Goal: Task Accomplishment & Management: Complete application form

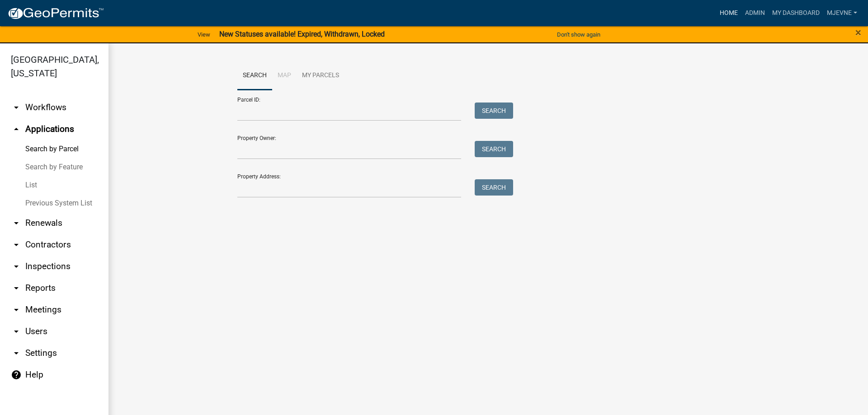
click at [724, 13] on link "Home" at bounding box center [728, 13] width 25 height 17
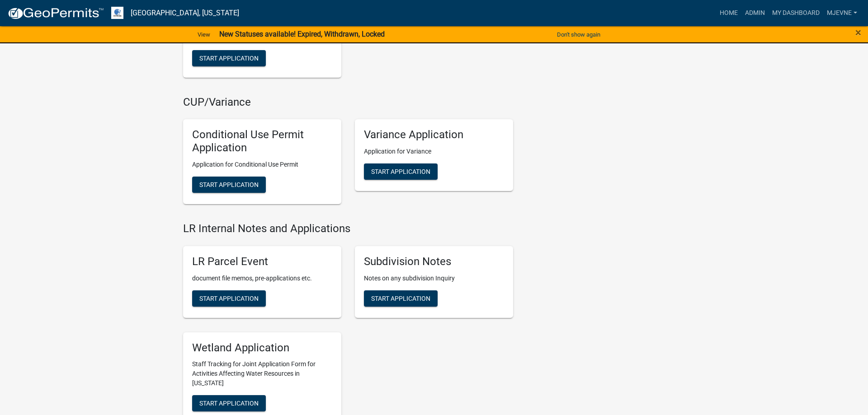
scroll to position [1245, 0]
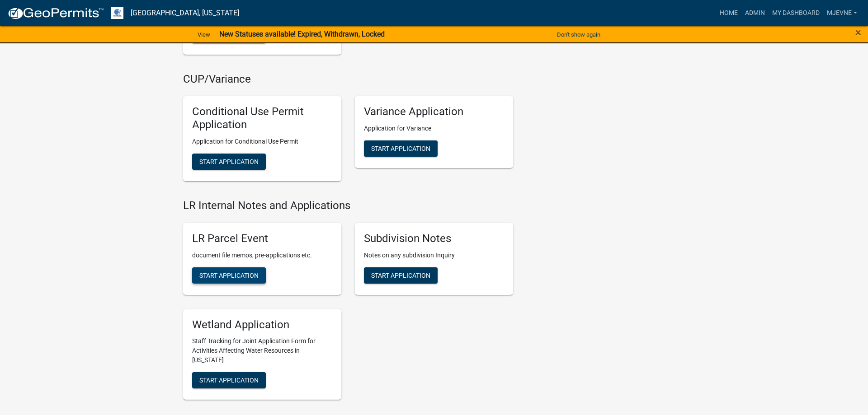
click at [228, 278] on span "Start Application" at bounding box center [228, 275] width 59 height 7
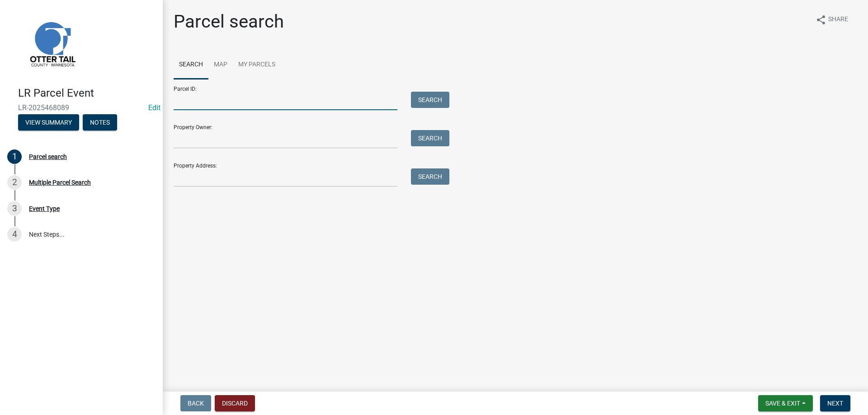
click at [224, 102] on input "Parcel ID:" at bounding box center [286, 101] width 224 height 19
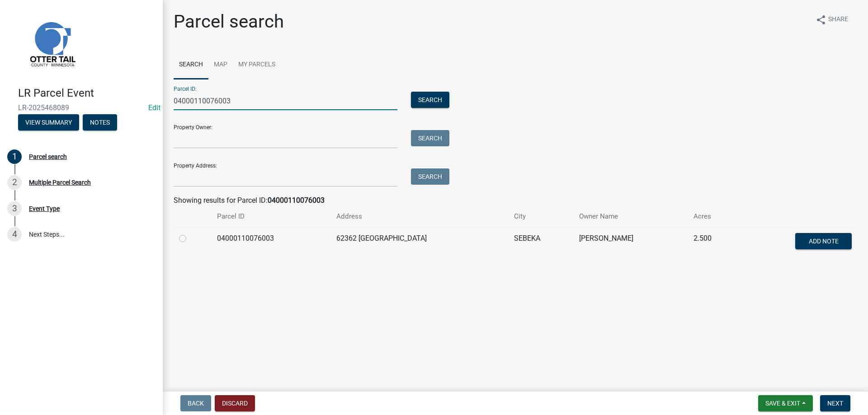
type input "04000110076003"
click at [190, 233] on label at bounding box center [190, 233] width 0 height 0
click at [190, 239] on input "radio" at bounding box center [193, 236] width 6 height 6
radio input "true"
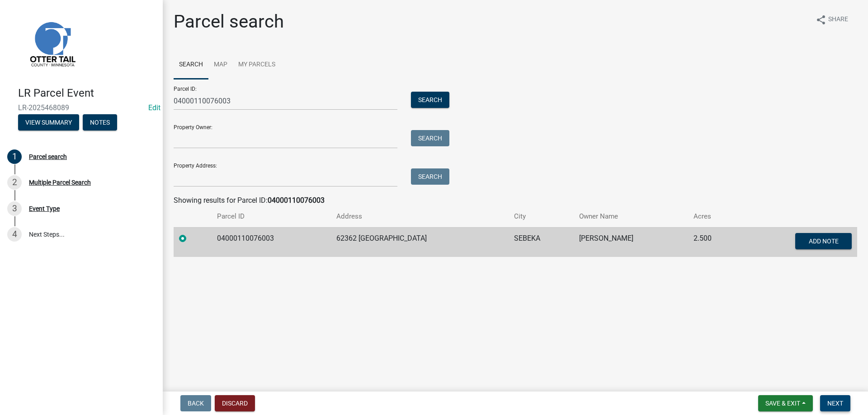
click at [837, 402] on span "Next" at bounding box center [835, 403] width 16 height 7
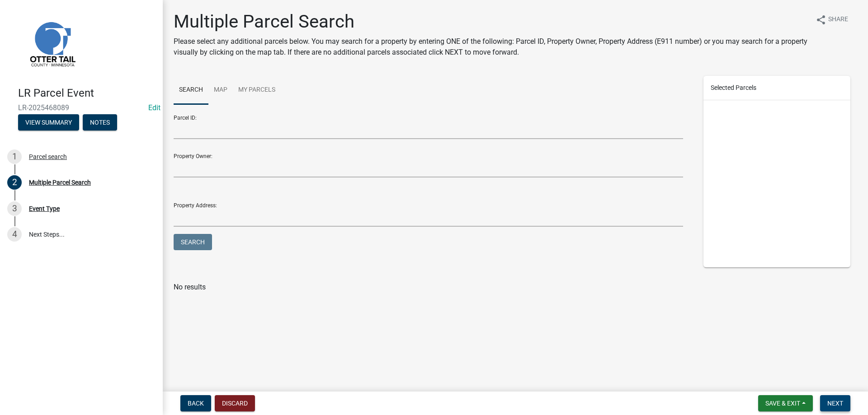
click at [837, 402] on span "Next" at bounding box center [835, 403] width 16 height 7
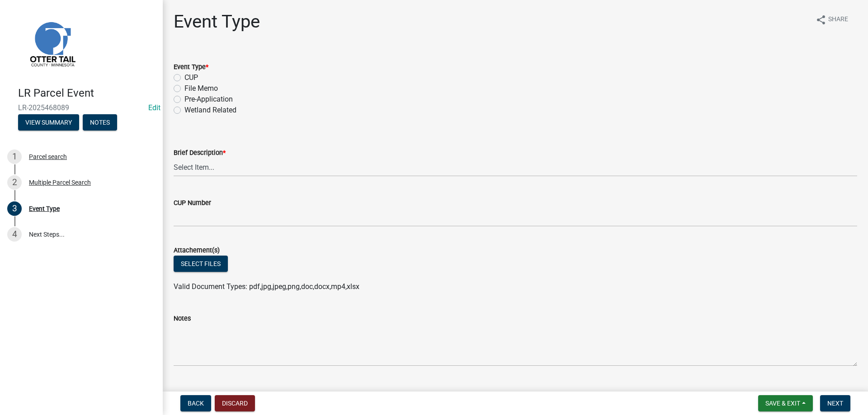
click at [184, 89] on label "File Memo" at bounding box center [200, 88] width 33 height 11
click at [184, 89] on input "File Memo" at bounding box center [187, 86] width 6 height 6
radio input "true"
click at [174, 158] on select "Select Item... Bluff Determination Building or Site line Complaint Corresponden…" at bounding box center [515, 167] width 683 height 19
click option "Soils Letter" at bounding box center [0, 0] width 0 height 0
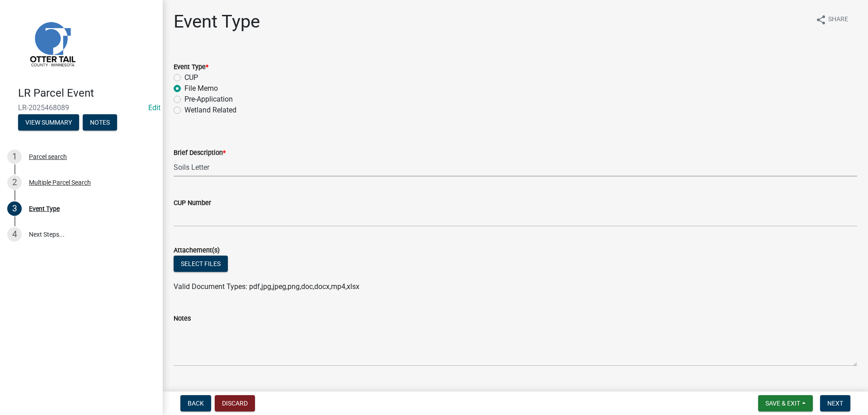
select select "bc5aa519-3cf5-4629-aac2-1a51af55b843"
click at [186, 264] on button "Select files" at bounding box center [201, 264] width 54 height 16
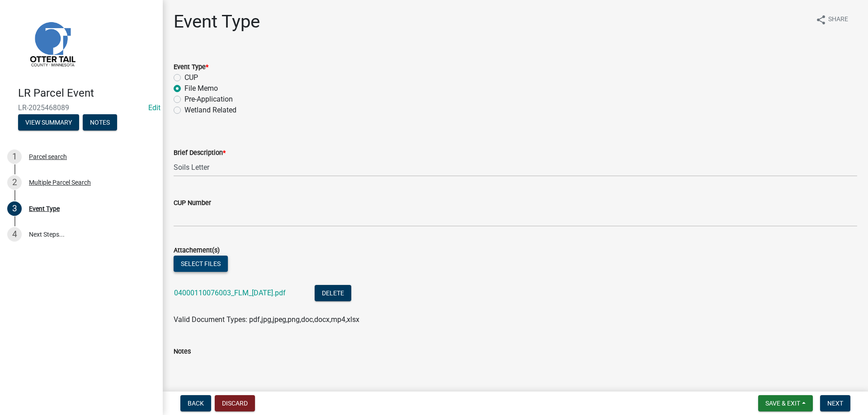
scroll to position [165, 0]
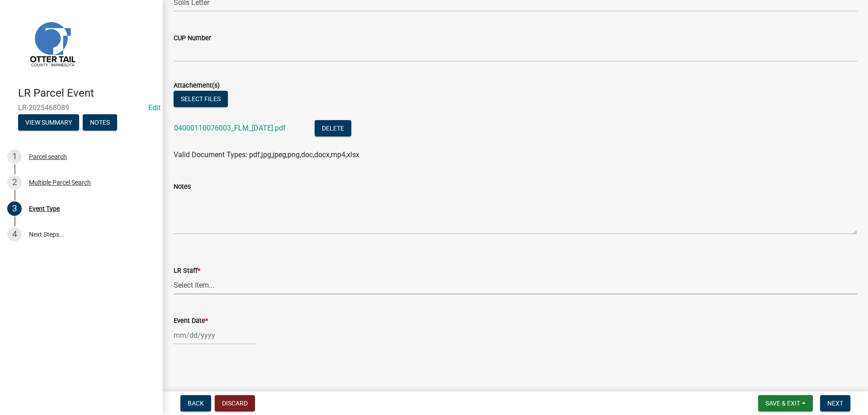
click at [174, 276] on select "Select Item... [PERSON_NAME] [PERSON_NAME] [PERSON_NAME] [PERSON_NAME] [PERSON_…" at bounding box center [515, 285] width 683 height 19
click option "[PERSON_NAME]" at bounding box center [0, 0] width 0 height 0
select select "b4c12476-3918-4c31-b34d-126d47b866fd"
click at [193, 328] on input "Event Date *" at bounding box center [215, 335] width 83 height 19
select select "8"
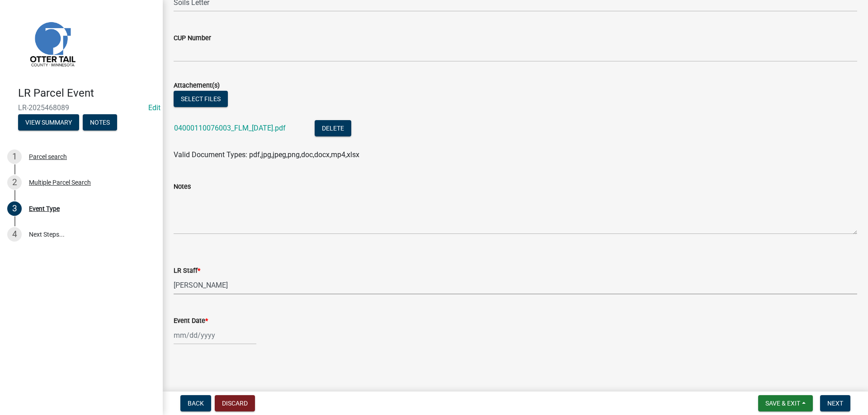
select select "2025"
click at [241, 285] on div "22" at bounding box center [240, 287] width 14 height 14
type input "[DATE]"
click at [833, 402] on span "Next" at bounding box center [835, 403] width 16 height 7
